Goal: Task Accomplishment & Management: Use online tool/utility

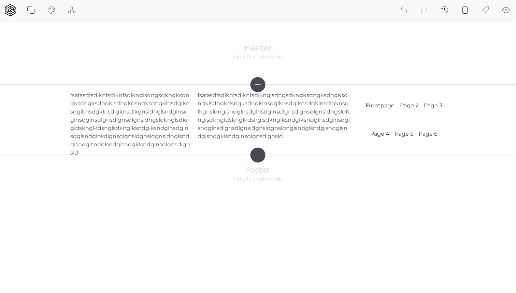
click at [464, 12] on icon at bounding box center [465, 10] width 8 height 8
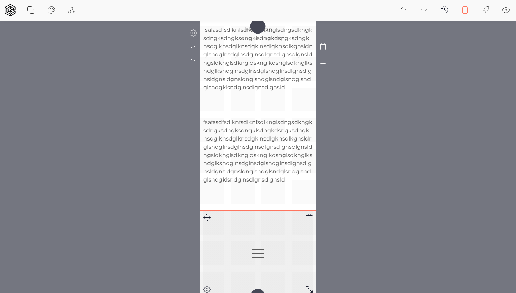
click at [257, 250] on icon at bounding box center [258, 253] width 16 height 16
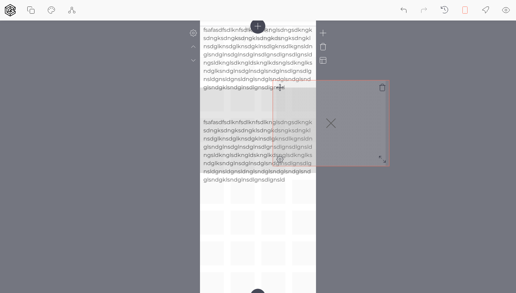
click at [276, 89] on div "fsafasdfsdlknfsdlknfsdlknglsdngsdkngksdngksdngksdngklsdngkdsngksdngklnsdglknsdg…" at bounding box center [258, 161] width 116 height 270
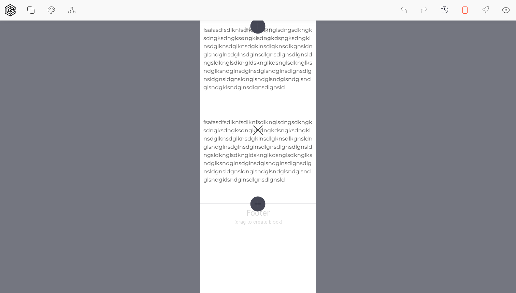
click at [463, 7] on icon at bounding box center [465, 10] width 8 height 8
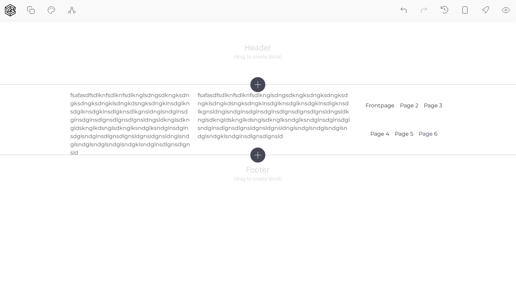
click at [462, 8] on icon at bounding box center [465, 10] width 8 height 8
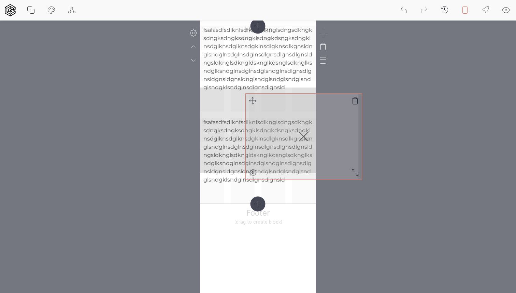
click at [253, 102] on div "fsafasdfsdlknfsdlknfsdlknglsdngsdkngksdngksdngksdngklsdngkdsngksdngklnsdglknsdg…" at bounding box center [258, 115] width 116 height 178
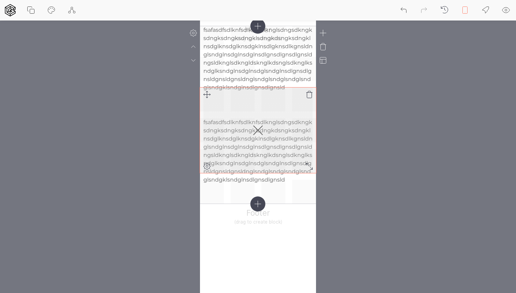
click at [275, 115] on div at bounding box center [257, 129] width 109 height 85
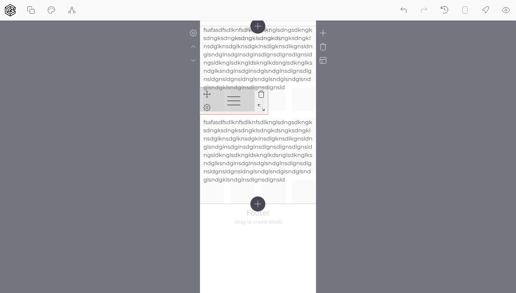
click at [260, 107] on icon at bounding box center [261, 107] width 8 height 8
click at [235, 105] on icon at bounding box center [227, 99] width 16 height 16
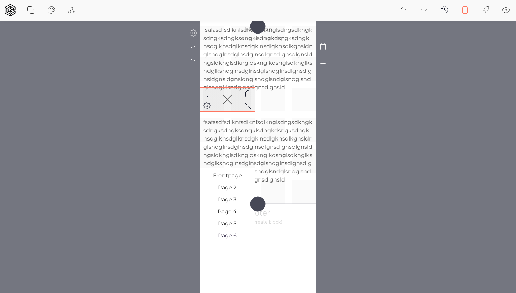
click at [230, 102] on line at bounding box center [227, 99] width 9 height 9
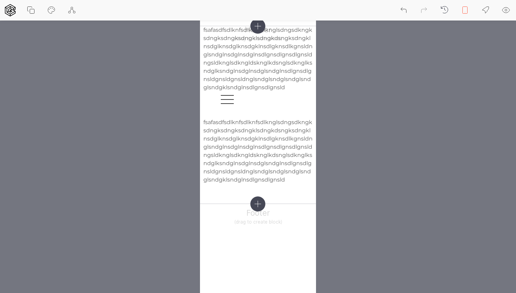
click at [464, 10] on icon at bounding box center [465, 10] width 8 height 8
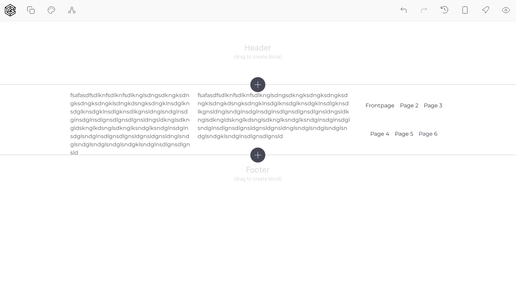
click at [466, 11] on icon at bounding box center [465, 10] width 8 height 8
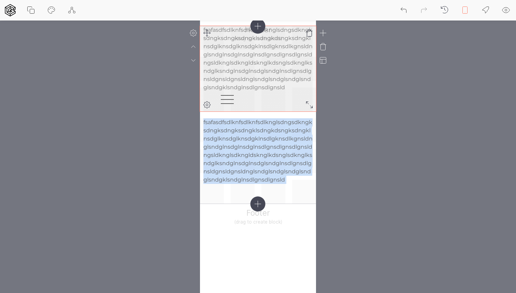
drag, startPoint x: 226, startPoint y: 97, endPoint x: 273, endPoint y: 109, distance: 48.4
click at [273, 109] on div "fsafasdfsdlknfsdlknfsdlknglsdngsdkngksdngksdngksdngklsdngkdsngksdngklnsdglknsdg…" at bounding box center [258, 115] width 116 height 178
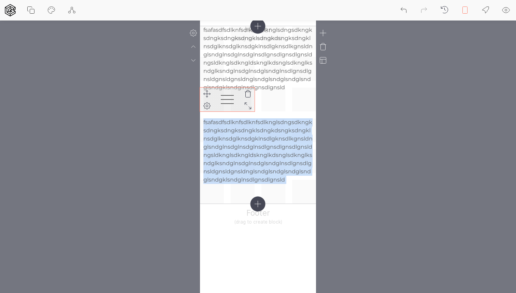
click at [231, 101] on icon at bounding box center [227, 99] width 16 height 16
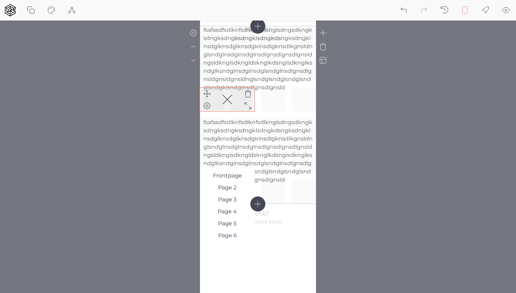
click at [231, 101] on icon at bounding box center [227, 99] width 16 height 16
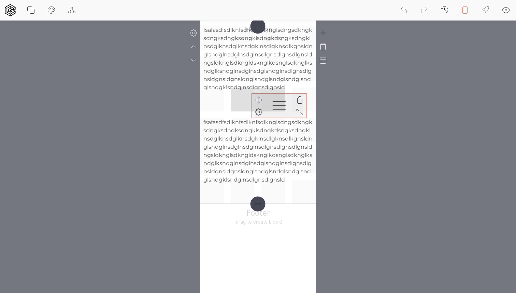
click at [257, 100] on div "fsafasdfsdlknfsdlknfsdlknglsdngsdkngksdngksdngksdngklsdngkdsngksdngklnsdglknsdg…" at bounding box center [258, 115] width 116 height 178
click at [325, 62] on icon at bounding box center [323, 60] width 8 height 8
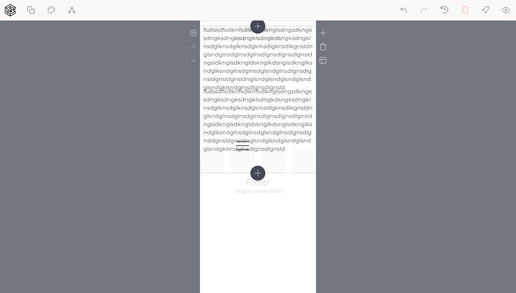
click at [325, 62] on icon at bounding box center [323, 60] width 8 height 8
click at [324, 62] on icon at bounding box center [323, 60] width 8 height 8
click at [195, 32] on icon at bounding box center [193, 33] width 8 height 8
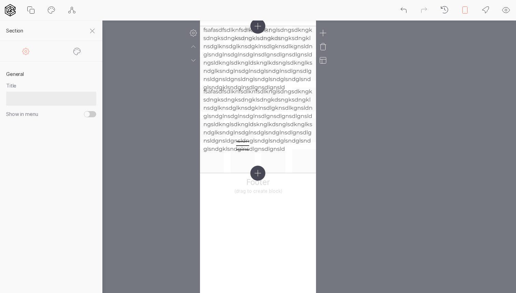
click at [195, 32] on icon at bounding box center [193, 33] width 8 height 8
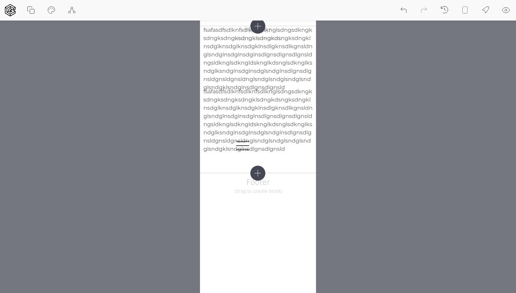
click at [467, 12] on icon at bounding box center [465, 10] width 8 height 8
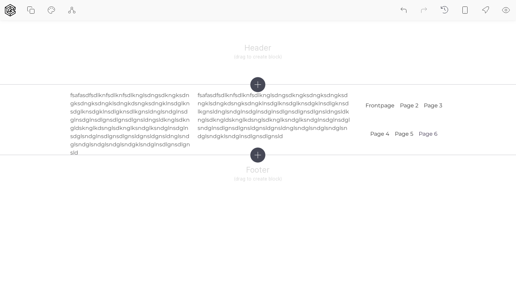
click at [468, 12] on icon at bounding box center [465, 10] width 8 height 8
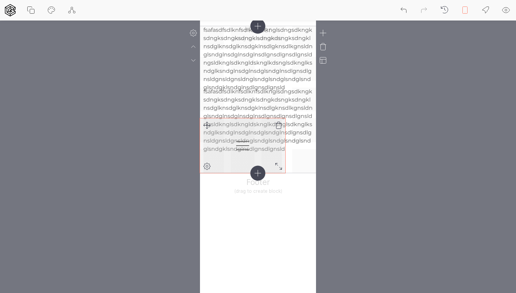
drag, startPoint x: 241, startPoint y: 145, endPoint x: 284, endPoint y: 153, distance: 44.1
click at [284, 153] on div "Frontpage Page 2 Page 3 Page 4 Page 5 Page 6" at bounding box center [242, 145] width 85 height 55
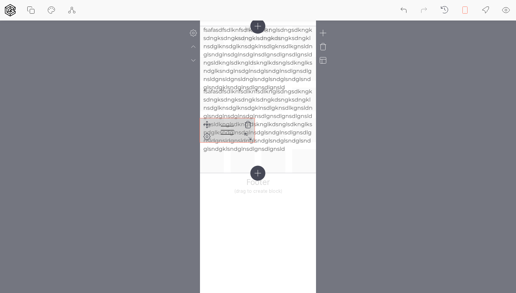
click at [240, 128] on div "fsafasdfsdlknfsdlknfsdlknglsdngsdkngksdngksdngksdngklsdngkdsngksdngklnsdglknsdg…" at bounding box center [258, 99] width 116 height 147
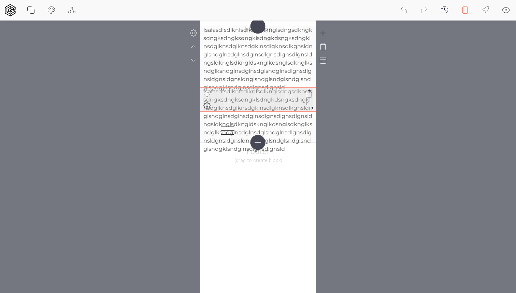
click at [260, 94] on p "fsafasdfsdlknfsdlknfsdlknglsdngsdkngksdngksdngksdngklsdngkdsngksdngklnsdglknsdg…" at bounding box center [257, 120] width 109 height 66
click at [307, 93] on icon at bounding box center [310, 93] width 8 height 8
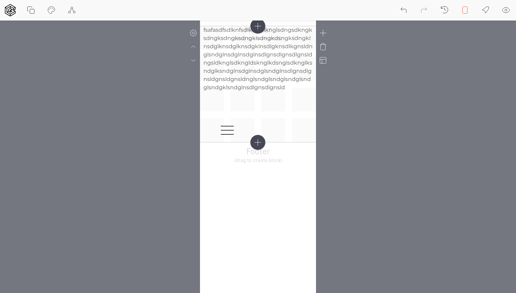
click at [469, 8] on icon at bounding box center [465, 10] width 8 height 8
